Goal: Task Accomplishment & Management: Manage account settings

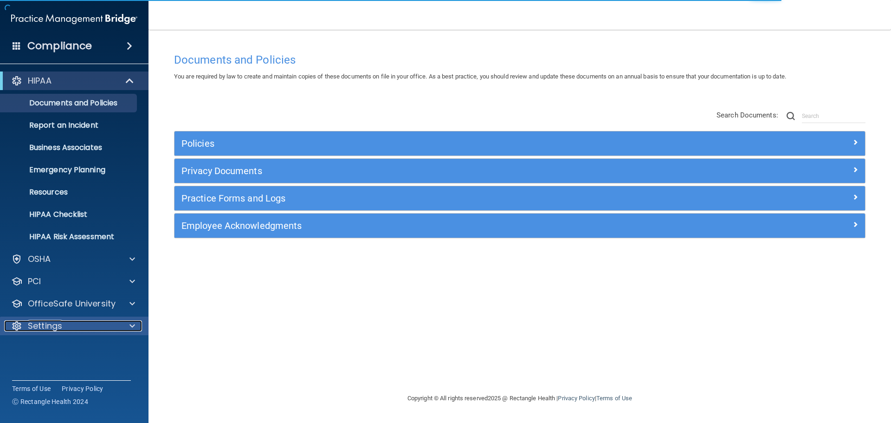
click at [109, 323] on div "Settings" at bounding box center [61, 325] width 115 height 11
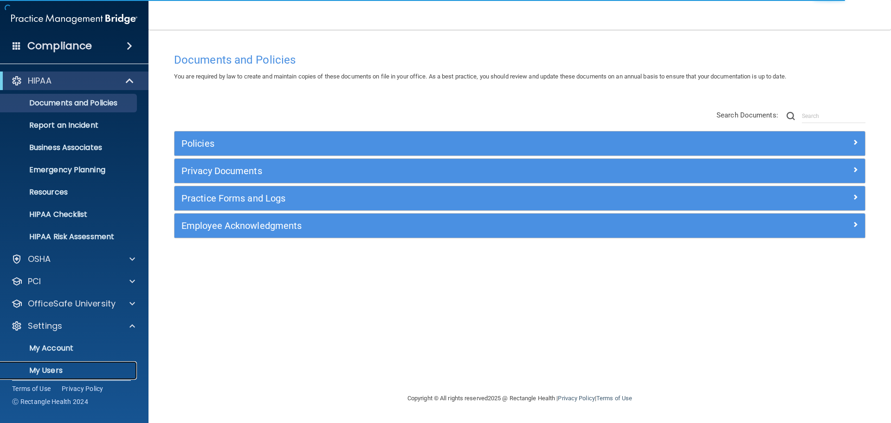
click at [62, 367] on p "My Users" at bounding box center [69, 370] width 127 height 9
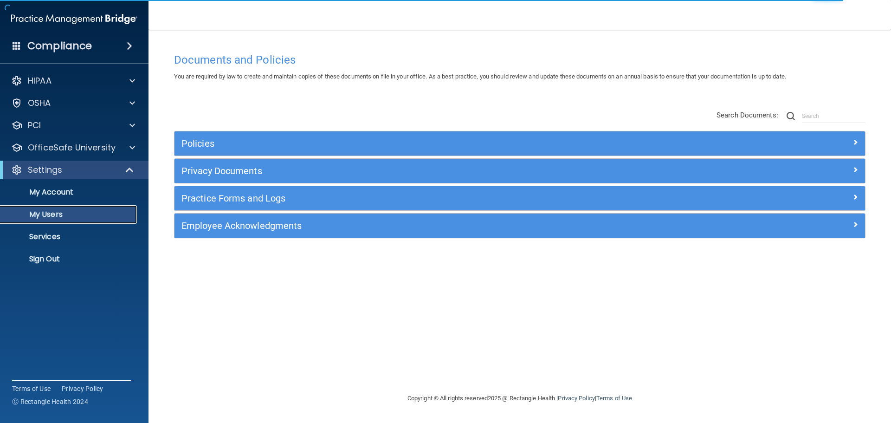
select select "20"
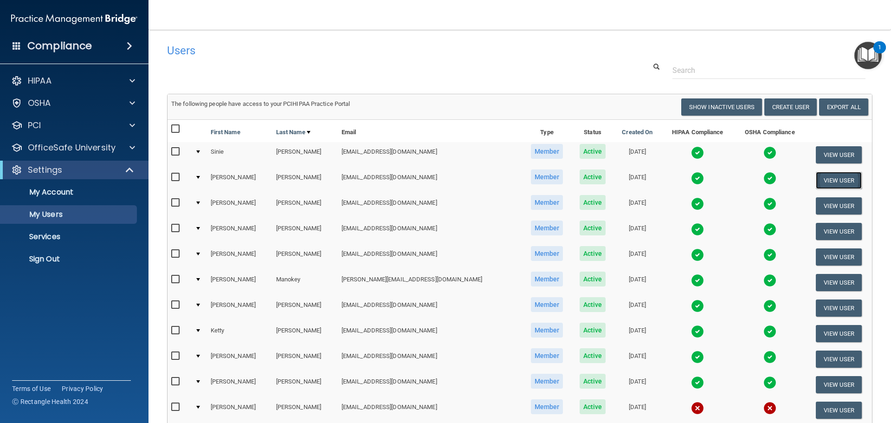
click at [818, 179] on button "View User" at bounding box center [838, 180] width 46 height 17
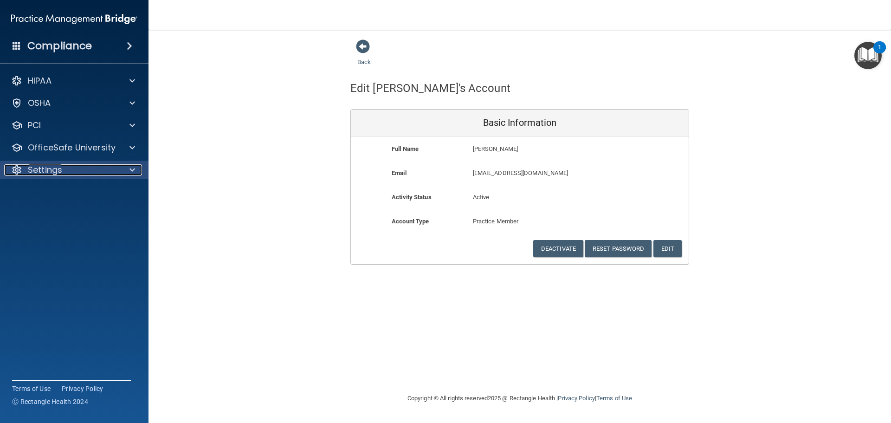
click at [135, 171] on span at bounding box center [132, 169] width 6 height 11
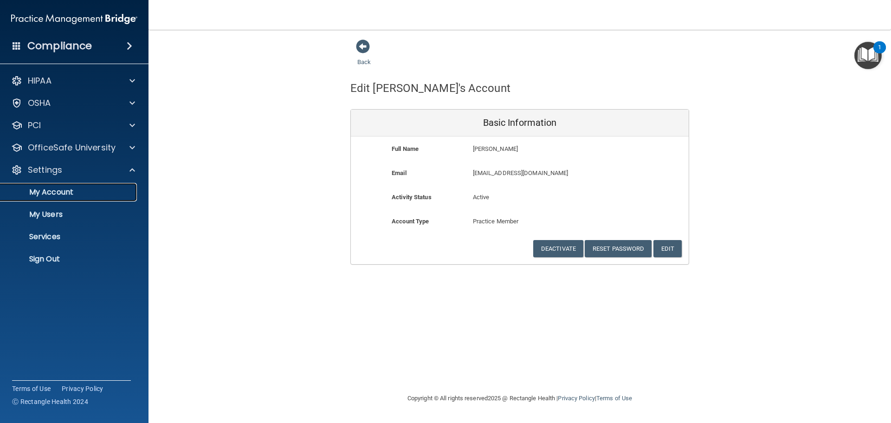
click at [73, 193] on p "My Account" at bounding box center [69, 191] width 127 height 9
